Goal: Information Seeking & Learning: Learn about a topic

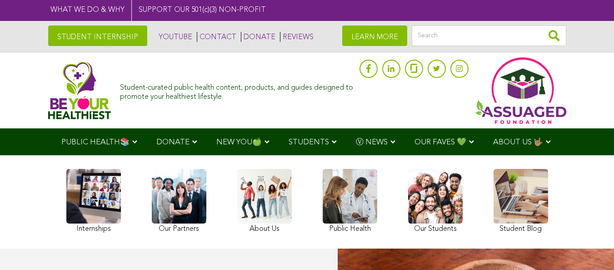
click at [62, 36] on link "STUDENT INTERNSHIP" at bounding box center [97, 35] width 99 height 20
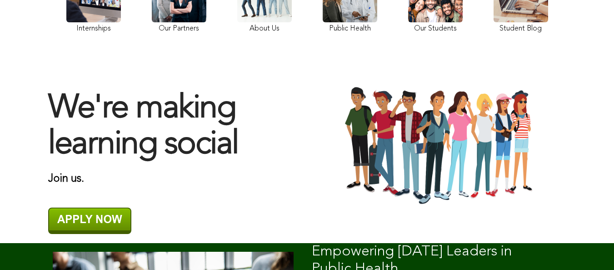
scroll to position [30, 0]
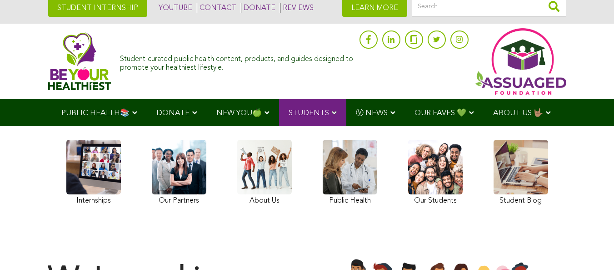
click at [48, 60] on img at bounding box center [79, 61] width 63 height 58
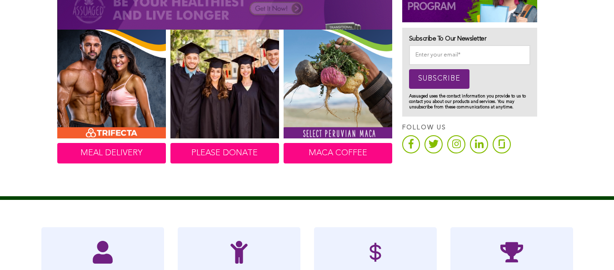
scroll to position [608, 0]
